Goal: Information Seeking & Learning: Learn about a topic

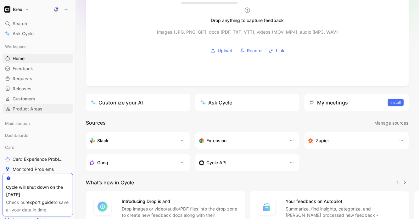
scroll to position [31, 0]
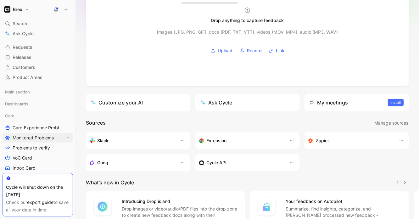
click at [25, 137] on span "Monitored Problems" at bounding box center [33, 138] width 41 height 6
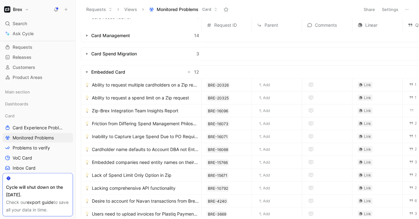
scroll to position [39, 0]
click at [124, 81] on span "Ability to request multiple cardholders on a Zip request" at bounding box center [145, 85] width 107 height 8
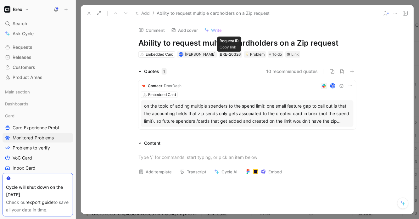
click at [212, 41] on h1 "Ability to request multiple cardholders on a Zip request" at bounding box center [247, 43] width 218 height 10
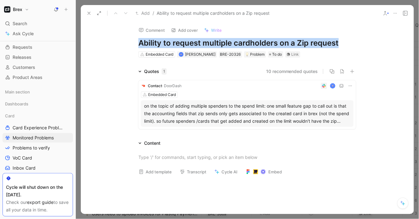
click at [212, 41] on h1 "Ability to request multiple cardholders on a Zip request" at bounding box center [247, 43] width 218 height 10
copy h1 "Ability to request multiple cardholders on a Zip request"
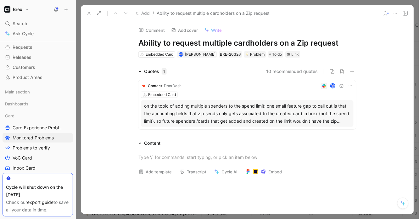
click at [201, 111] on div "on the topic of adding multiple spenders to the spend limit: one small feature …" at bounding box center [247, 113] width 206 height 23
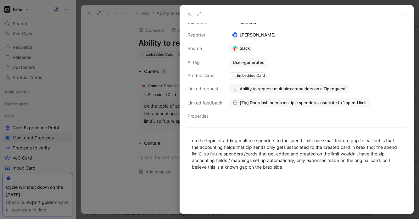
scroll to position [38, 0]
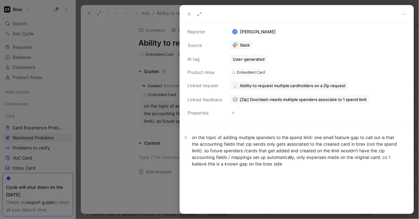
click at [250, 142] on div "on the topic of adding multiple spenders to the spend limit: one small feature …" at bounding box center [297, 150] width 210 height 33
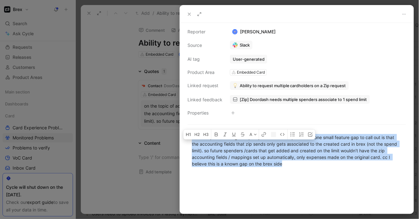
click at [250, 142] on div "on the topic of adding multiple spenders to the spend limit: one small feature …" at bounding box center [297, 150] width 210 height 33
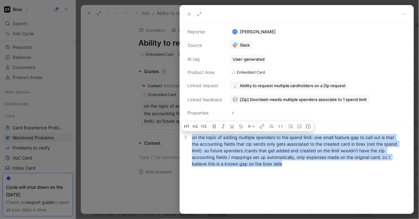
copy div "on the topic of adding multiple spenders to the spend limit: one small feature …"
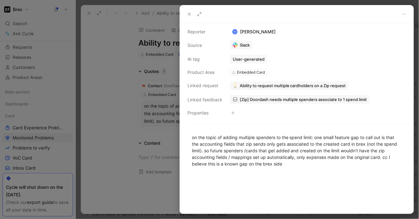
click at [145, 80] on div at bounding box center [209, 109] width 419 height 219
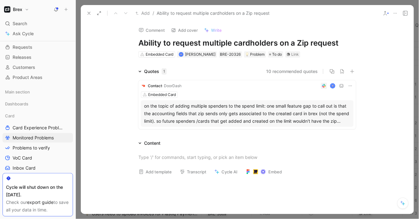
click at [150, 41] on h1 "Ability to request multiple cardholders on a Zip request" at bounding box center [247, 43] width 218 height 10
click at [140, 45] on h1 "Ability to request multiple cardholders on a Zip request" at bounding box center [247, 43] width 218 height 10
click at [152, 156] on div at bounding box center [247, 157] width 218 height 7
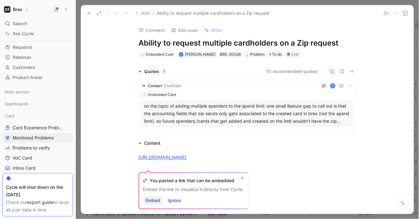
click at [156, 201] on span "Embed" at bounding box center [153, 201] width 14 height 8
click at [89, 13] on icon at bounding box center [89, 13] width 5 height 5
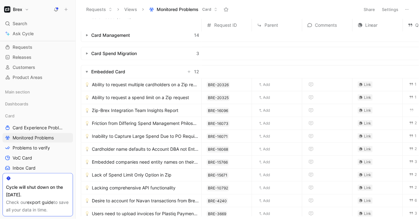
click at [150, 99] on span "Ability to request a spend limit on a Zip request" at bounding box center [140, 98] width 97 height 8
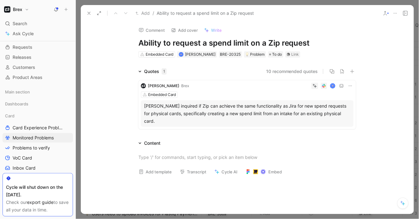
click at [197, 94] on div "Embedded Card" at bounding box center [247, 95] width 213 height 6
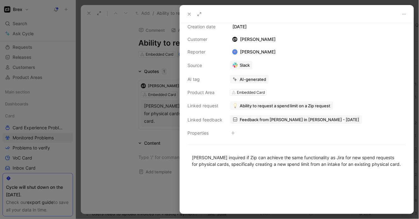
scroll to position [18, 0]
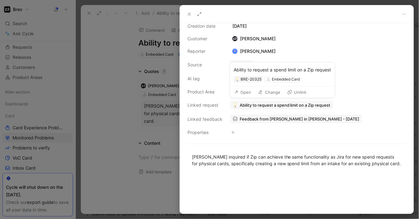
click at [279, 106] on span "Ability to request a spend limit on a Zip request" at bounding box center [285, 105] width 91 height 6
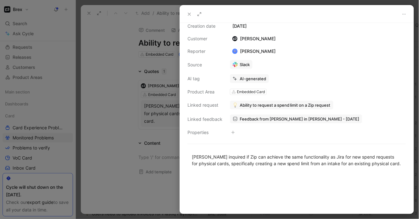
click at [242, 64] on link "Slack" at bounding box center [241, 64] width 23 height 9
click at [243, 64] on link "Slack" at bounding box center [241, 64] width 23 height 9
click at [234, 157] on div "[PERSON_NAME] inquired if Zip can achieve the same functionality as Jira for ne…" at bounding box center [297, 160] width 210 height 13
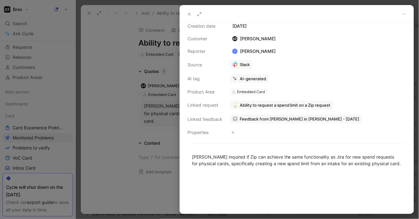
click at [164, 106] on div at bounding box center [209, 109] width 419 height 219
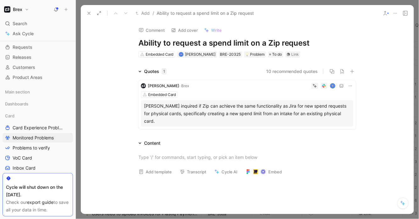
click at [294, 71] on button "10 recommended quotes" at bounding box center [292, 72] width 52 height 8
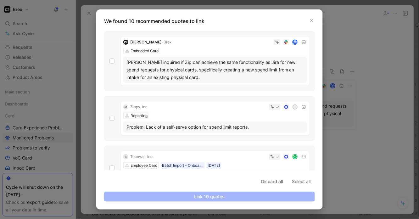
click at [115, 61] on div "[PERSON_NAME] · [PERSON_NAME] Embedded Card [PERSON_NAME] inquired if Zip can a…" at bounding box center [209, 61] width 211 height 60
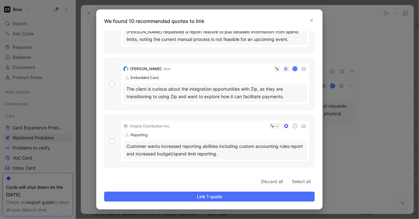
scroll to position [256, 0]
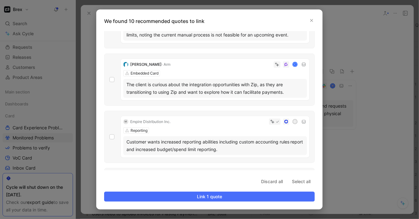
click at [117, 80] on div "[PERSON_NAME] · Arm C Embedded Card The client is curious about the integration…" at bounding box center [209, 79] width 211 height 52
click at [173, 100] on div "[PERSON_NAME] · Arm C Embedded Card The client is curious about the integration…" at bounding box center [209, 79] width 211 height 52
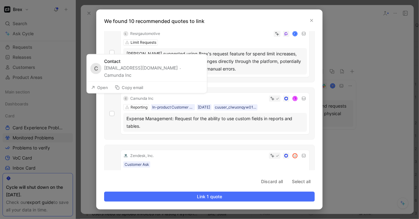
scroll to position [435, 0]
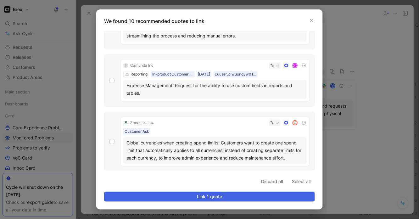
click at [207, 197] on span "Link 1 quote" at bounding box center [209, 197] width 200 height 8
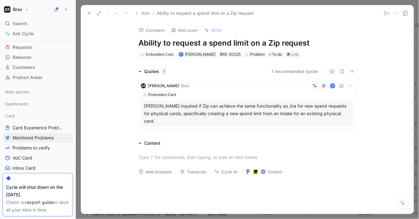
click at [283, 71] on button "1 recommended quote" at bounding box center [294, 72] width 47 height 8
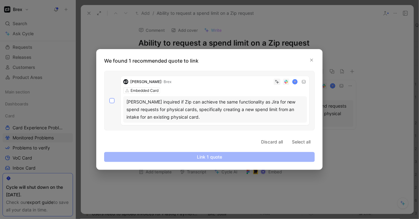
click at [113, 101] on icon at bounding box center [112, 101] width 4 height 4
click at [109, 98] on input "checkbox" at bounding box center [109, 98] width 0 height 0
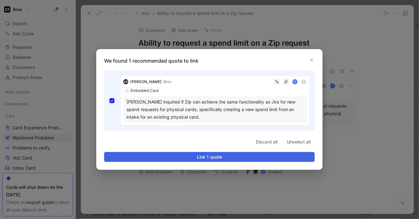
click at [210, 159] on span "Link 1 quote" at bounding box center [209, 157] width 200 height 8
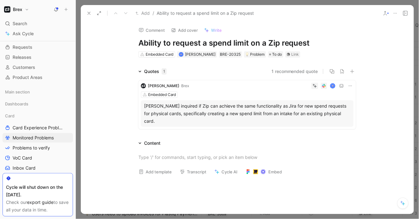
click at [287, 69] on button "1 recommended quote" at bounding box center [294, 72] width 47 height 8
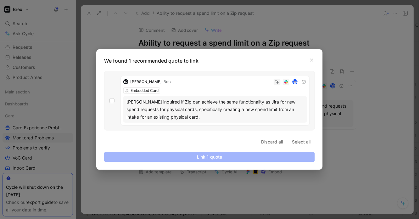
click at [151, 91] on div "[PERSON_NAME] · [PERSON_NAME] Embedded Card [PERSON_NAME] inquired if Zip can a…" at bounding box center [215, 100] width 189 height 49
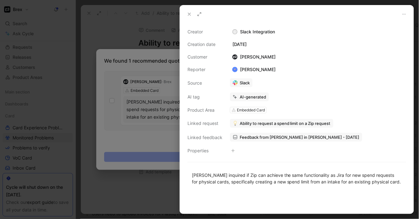
click at [171, 44] on div at bounding box center [209, 109] width 419 height 219
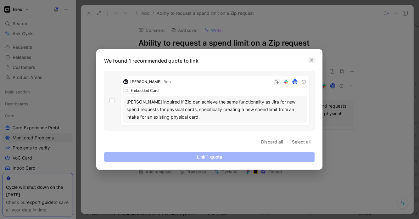
click at [313, 63] on button "button" at bounding box center [312, 60] width 6 height 6
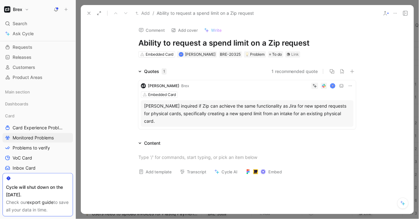
click at [89, 13] on icon at bounding box center [89, 13] width 5 height 5
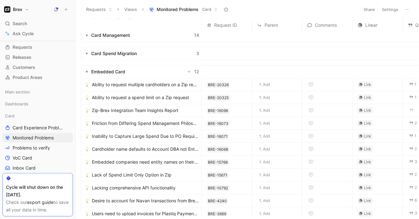
click at [131, 109] on span "Zip-Brex Integration Team Insights Report" at bounding box center [135, 111] width 87 height 8
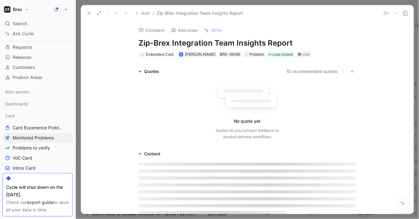
click at [89, 14] on icon at bounding box center [89, 13] width 5 height 5
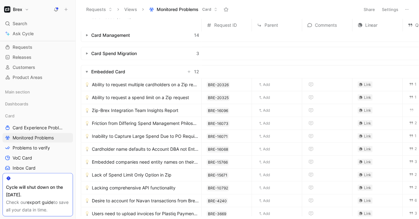
click at [131, 123] on span "Friction from Differing Spend Management Philosophies" at bounding box center [145, 124] width 107 height 8
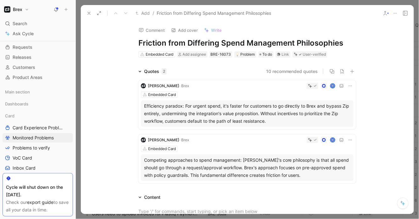
click at [86, 12] on button at bounding box center [89, 13] width 9 height 9
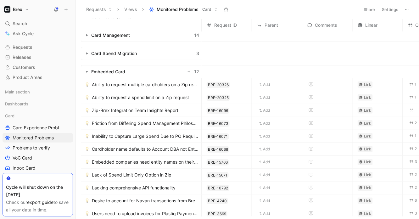
click at [145, 139] on span "Inability to Capture Large Spend Due to PO Requirement" at bounding box center [145, 136] width 107 height 8
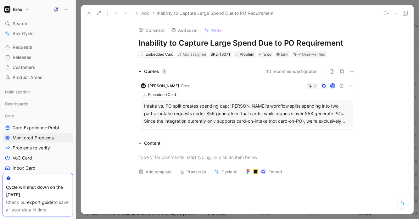
click at [83, 9] on div "Add / Inability to Capture Large Spend Due to PO Requirement" at bounding box center [247, 13] width 333 height 16
click at [85, 11] on button at bounding box center [89, 13] width 9 height 9
click at [85, 11] on button "Requests" at bounding box center [99, 9] width 32 height 9
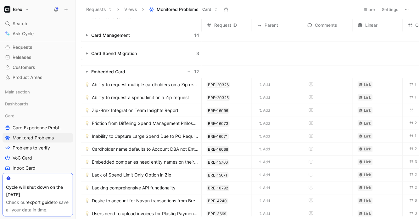
click at [103, 148] on span "Cardholder name defaults to Account DBA not Entity DBA name" at bounding box center [145, 149] width 107 height 8
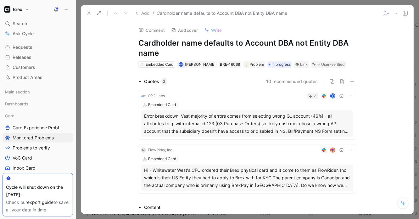
click at [178, 42] on h1 "Cardholder name defaults to Account DBA not Entity DBA name" at bounding box center [247, 48] width 218 height 20
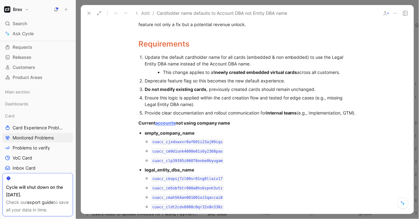
scroll to position [665, 0]
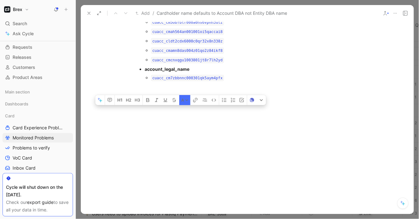
drag, startPoint x: 140, startPoint y: 50, endPoint x: 277, endPoint y: 91, distance: 142.8
copy div "Lor Ipsumdol si Ametc (adi eli sed) Doeiusmo Temporinc (u.l., Etdolor) magnaali…"
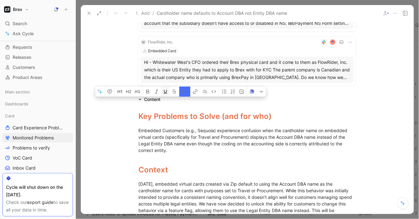
scroll to position [103, 0]
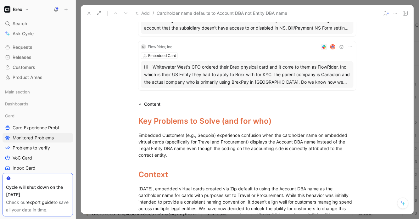
click at [162, 81] on div "Hi - Whitewater West's CFO ordered their Brex physical card and it come to them…" at bounding box center [247, 74] width 206 height 23
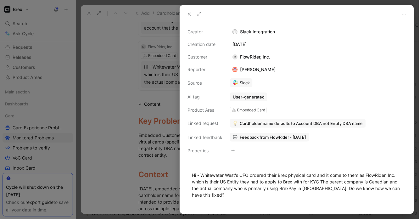
click at [139, 108] on div at bounding box center [209, 109] width 419 height 219
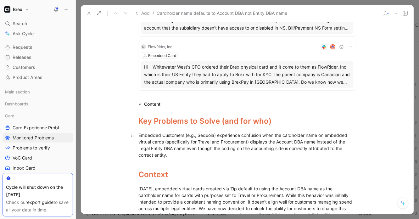
click at [152, 132] on div "Embedded Customers (e.g., Sequoia) experience confusion when the cardholder nam…" at bounding box center [247, 145] width 218 height 26
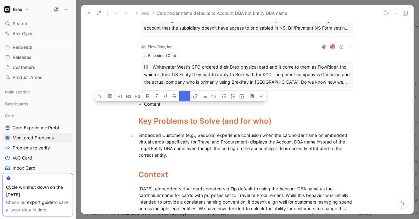
copy div "Lor Ipsumdol si Ametc (adi eli sed) Doeiusmo Temporinc (u.l., Etdolor) magnaali…"
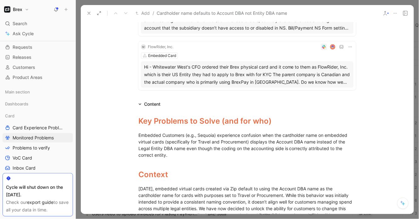
click at [88, 14] on icon at bounding box center [89, 13] width 5 height 5
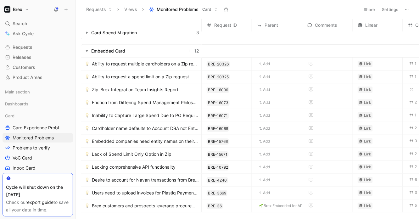
scroll to position [66, 0]
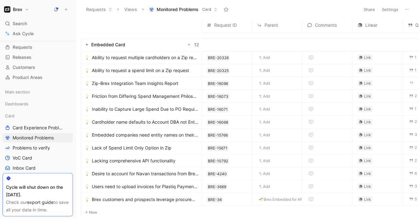
click at [152, 146] on span "Lack of Spend Limit Only Option in Zip" at bounding box center [132, 148] width 80 height 8
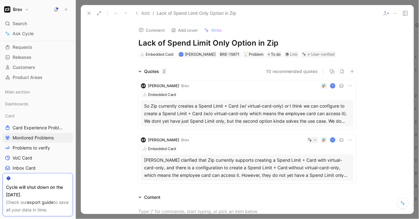
click at [286, 116] on div "So Zip currently creates a Spend Limit + Card (w/ virtual-card-only) or I think…" at bounding box center [247, 113] width 206 height 23
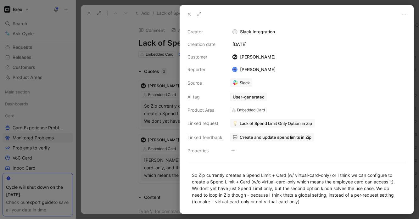
scroll to position [38, 0]
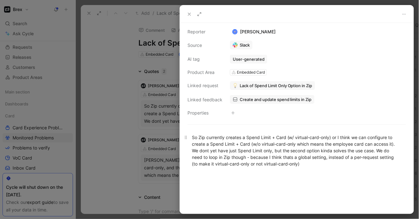
click at [266, 149] on div "So Zip currently creates a Spend Limit + Card (w/ virtual-card-only) or I think…" at bounding box center [297, 150] width 210 height 33
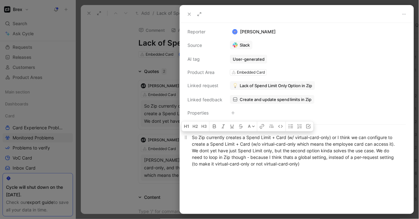
click at [266, 149] on div "So Zip currently creates a Spend Limit + Card (w/ virtual-card-only) or I think…" at bounding box center [297, 150] width 210 height 33
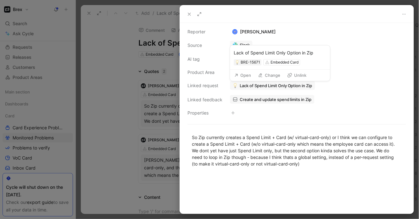
click at [217, 44] on div "Source" at bounding box center [204, 46] width 35 height 8
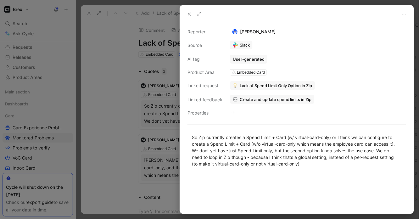
click at [245, 44] on link "Slack" at bounding box center [241, 45] width 23 height 9
click at [142, 76] on div at bounding box center [209, 109] width 419 height 219
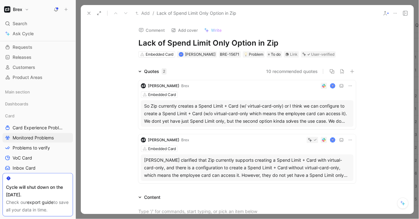
click at [89, 15] on icon at bounding box center [89, 13] width 5 height 5
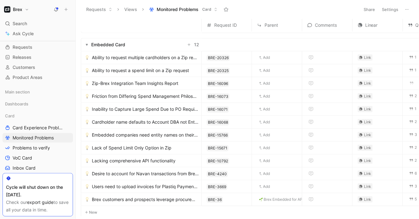
click at [168, 175] on span "Desire to account for Navan transactions from Brex Accounting" at bounding box center [145, 174] width 107 height 8
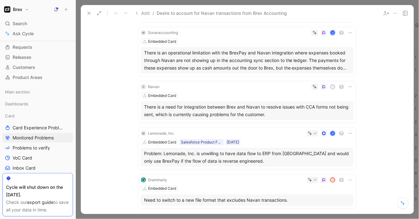
scroll to position [216, 0]
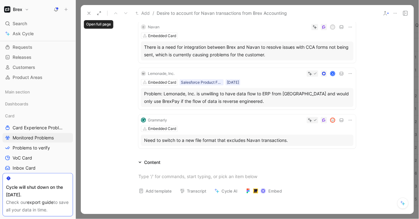
click at [96, 13] on button at bounding box center [99, 13] width 9 height 9
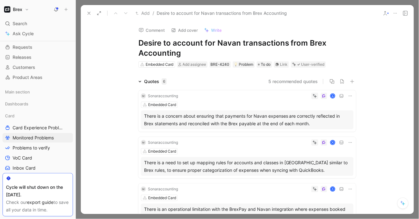
click at [88, 11] on icon at bounding box center [89, 13] width 5 height 5
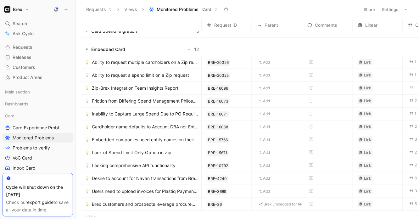
scroll to position [63, 0]
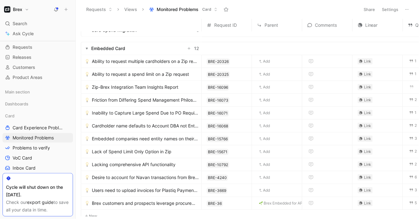
click at [135, 190] on span "Users need to upload invoices for Plastiq Payments repeatedly." at bounding box center [145, 191] width 107 height 8
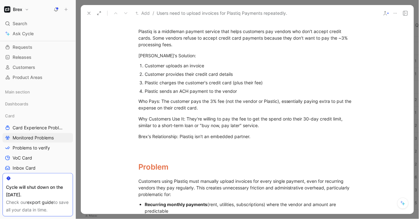
scroll to position [180, 0]
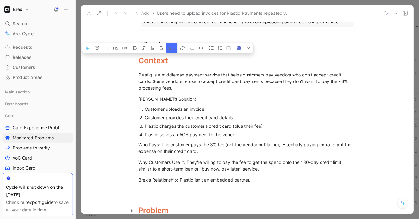
drag, startPoint x: 139, startPoint y: 58, endPoint x: 253, endPoint y: 213, distance: 192.2
click at [253, 213] on div "Context Plastiq is a middleman payment service that helps customers pay vendors…" at bounding box center [247, 192] width 333 height 288
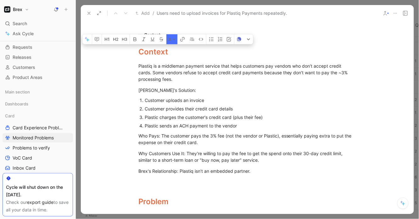
click at [253, 213] on div "Customers using Plastiq must manually upload invoices for every single payment,…" at bounding box center [247, 222] width 218 height 20
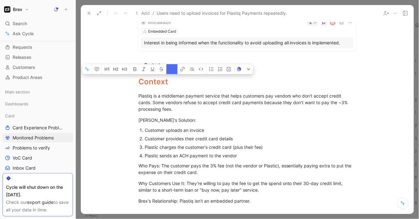
scroll to position [107, 0]
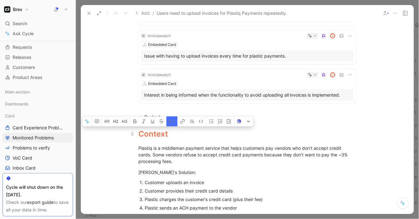
drag, startPoint x: 282, startPoint y: 188, endPoint x: 137, endPoint y: 135, distance: 154.4
copy div "Context Plastiq is a middleman payment service that helps customers pay vendors…"
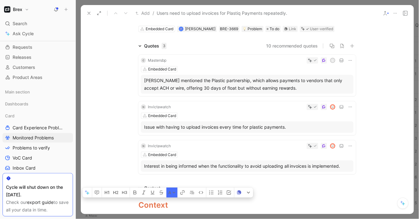
scroll to position [0, 0]
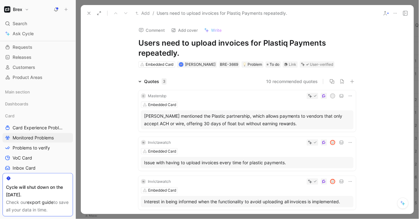
click at [91, 14] on icon at bounding box center [89, 13] width 5 height 5
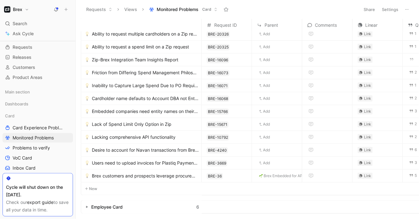
scroll to position [91, 0]
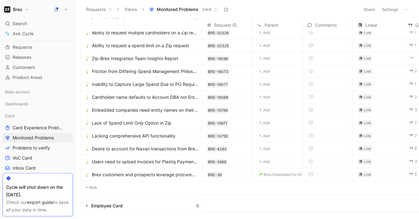
click at [118, 174] on span "Brex customers and prospects leverage procurement and AP software outside of Br…" at bounding box center [145, 175] width 107 height 8
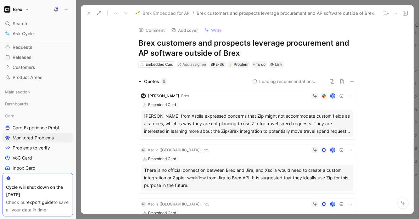
click at [89, 12] on icon at bounding box center [89, 13] width 5 height 5
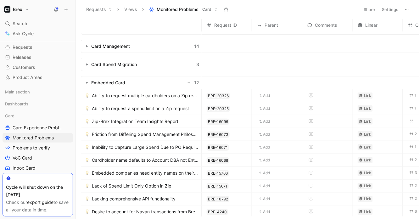
scroll to position [11, 0]
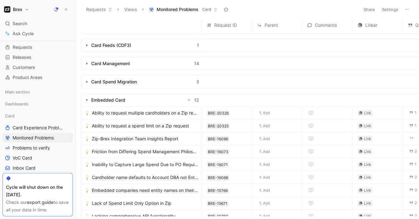
click at [128, 125] on span "Ability to request a spend limit on a Zip request" at bounding box center [140, 126] width 97 height 8
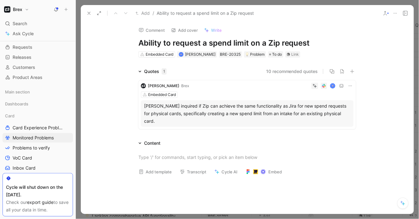
click at [394, 14] on icon at bounding box center [395, 13] width 5 height 5
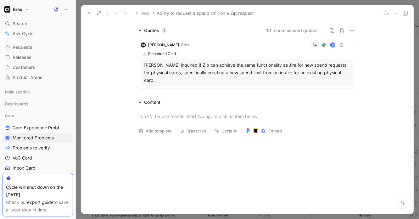
scroll to position [63, 0]
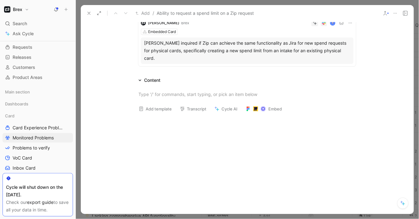
click at [90, 12] on icon at bounding box center [89, 13] width 5 height 5
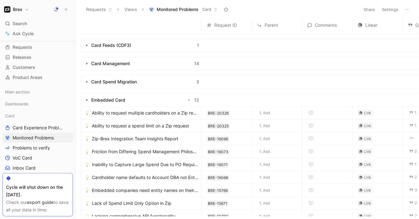
click at [160, 110] on span "Ability to request multiple cardholders on a Zip request" at bounding box center [145, 113] width 107 height 8
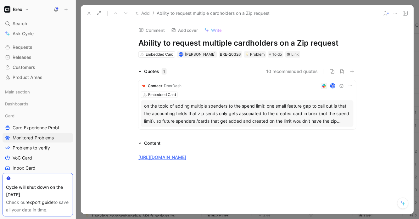
click at [396, 14] on icon at bounding box center [395, 13] width 5 height 5
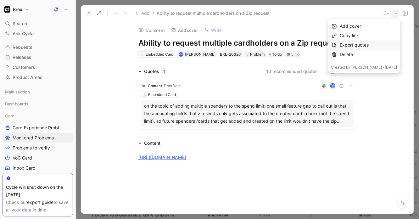
click at [345, 45] on div "Export quotes" at bounding box center [368, 45] width 57 height 8
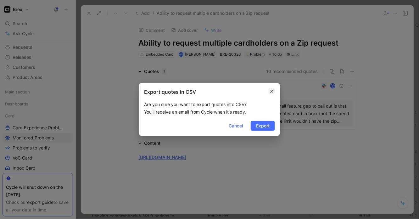
click at [270, 92] on icon "button" at bounding box center [272, 91] width 4 height 5
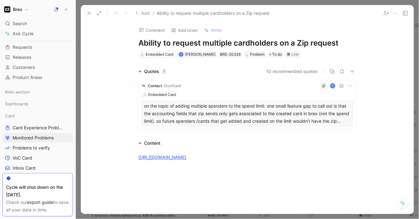
click at [395, 13] on icon at bounding box center [395, 13] width 5 height 5
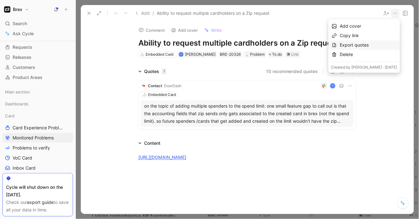
click at [349, 44] on div "Export quotes" at bounding box center [368, 45] width 57 height 8
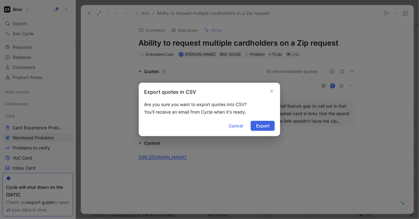
click at [268, 123] on span "Export" at bounding box center [263, 126] width 14 height 8
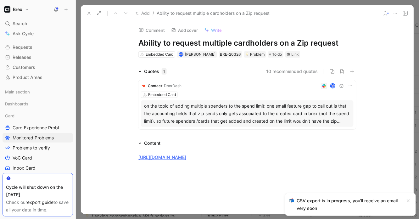
click at [86, 10] on button at bounding box center [89, 13] width 9 height 9
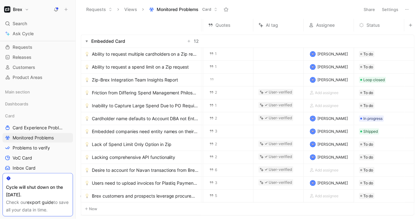
scroll to position [146, 200]
